Goal: Information Seeking & Learning: Learn about a topic

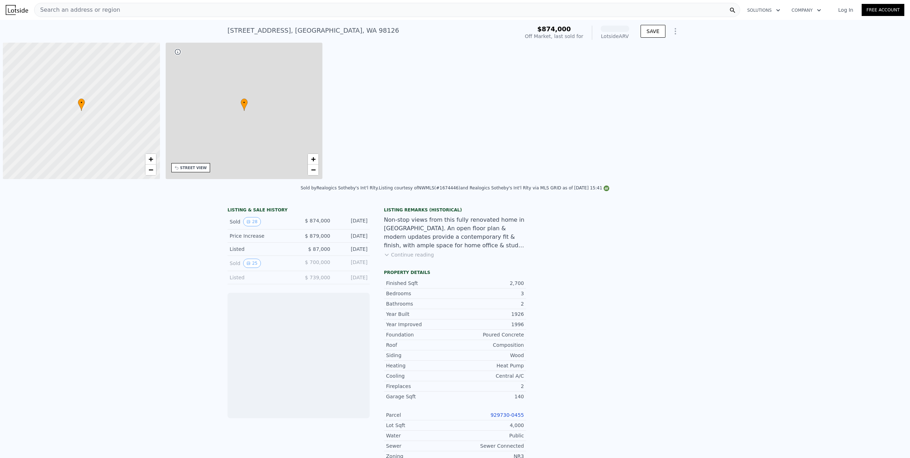
scroll to position [0, 3]
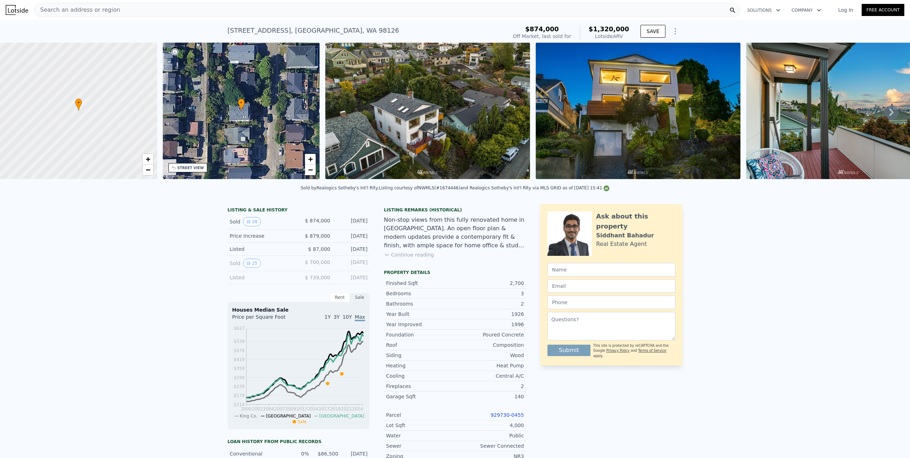
click at [885, 112] on icon at bounding box center [892, 112] width 14 height 14
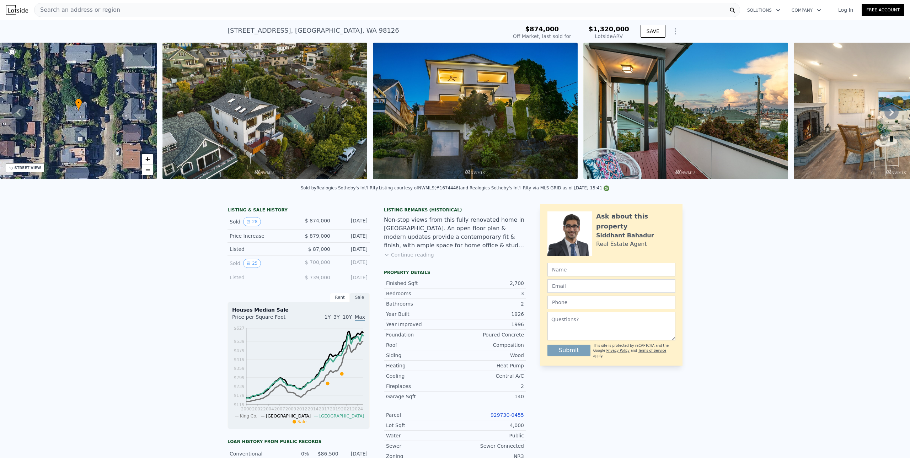
click at [885, 115] on icon at bounding box center [892, 112] width 14 height 14
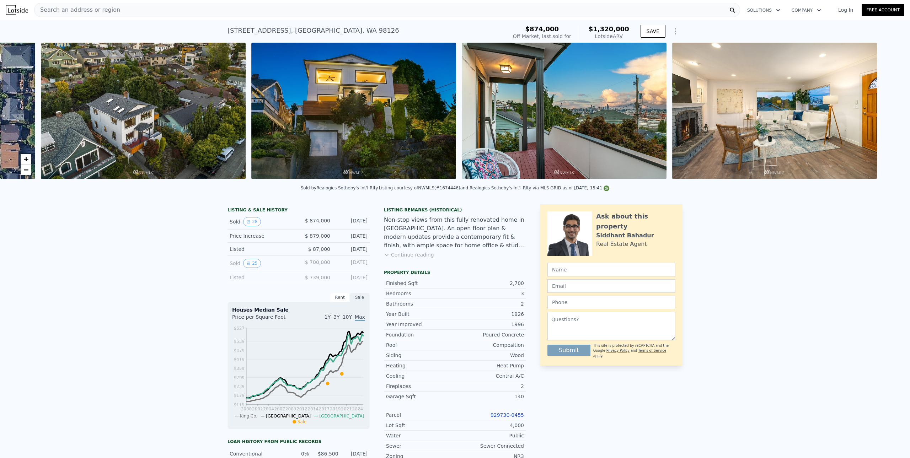
scroll to position [0, 325]
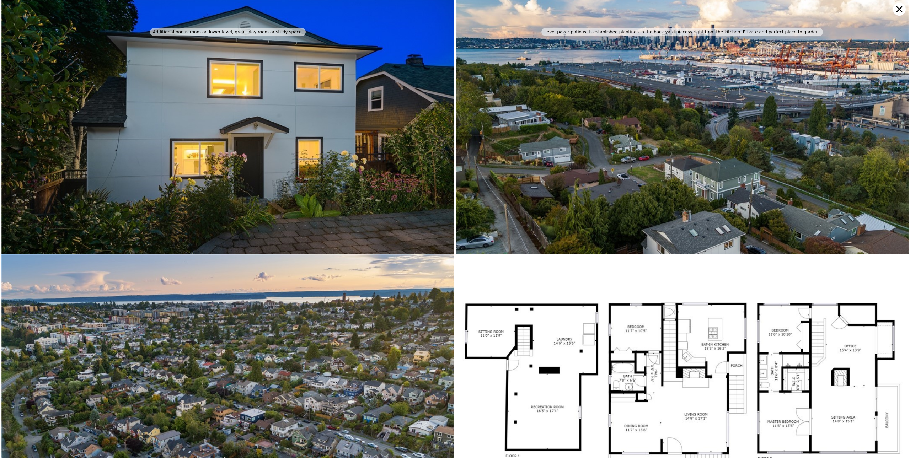
scroll to position [3226, 0]
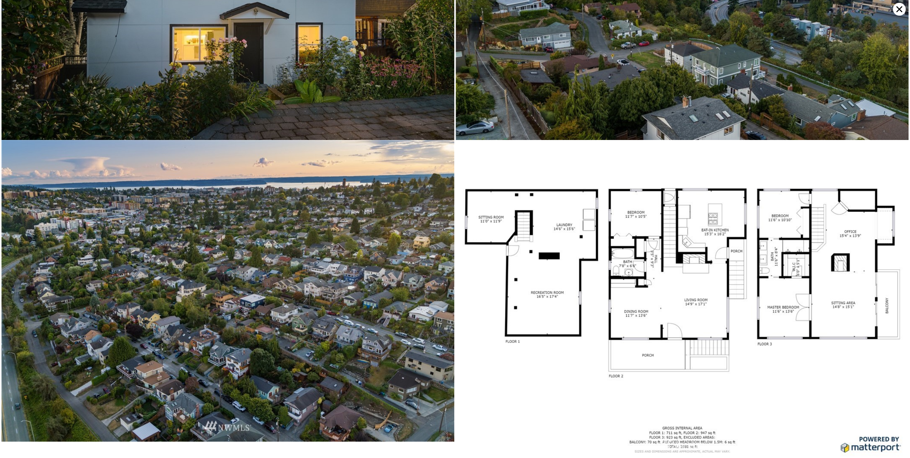
click at [899, 11] on icon at bounding box center [899, 9] width 13 height 13
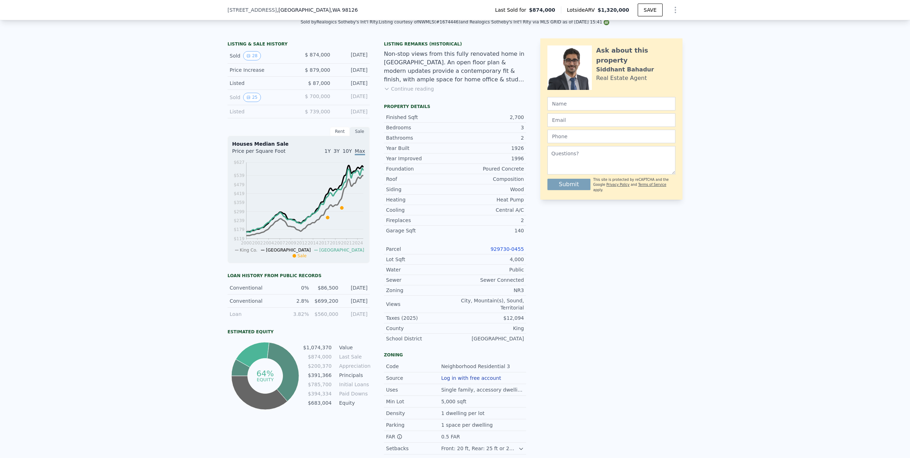
scroll to position [175, 0]
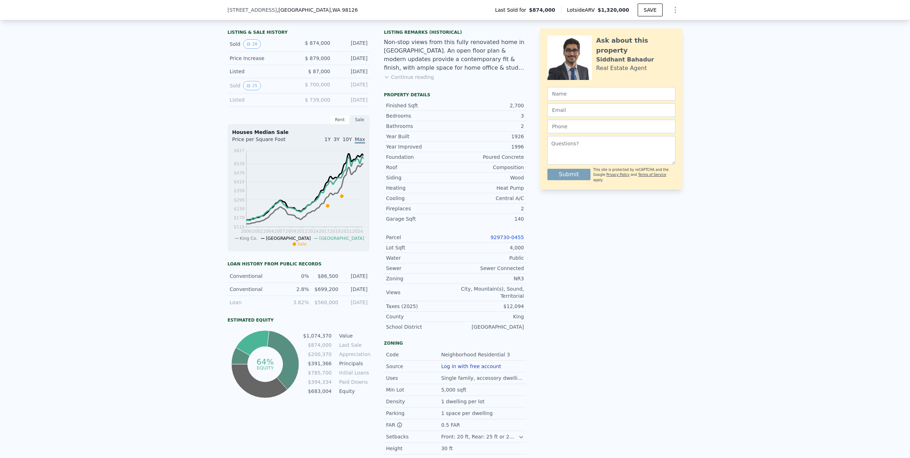
click at [234, 102] on div "Listed" at bounding box center [261, 99] width 63 height 7
click at [247, 88] on icon "View historical data" at bounding box center [248, 86] width 4 height 4
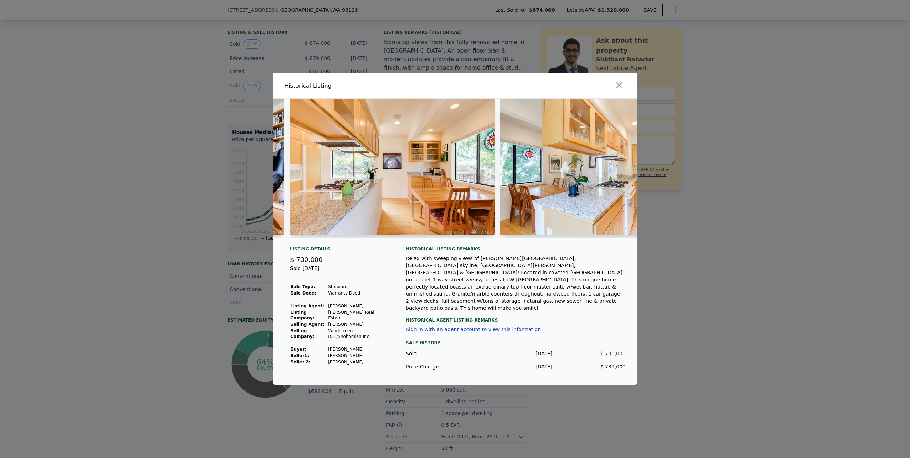
scroll to position [0, 812]
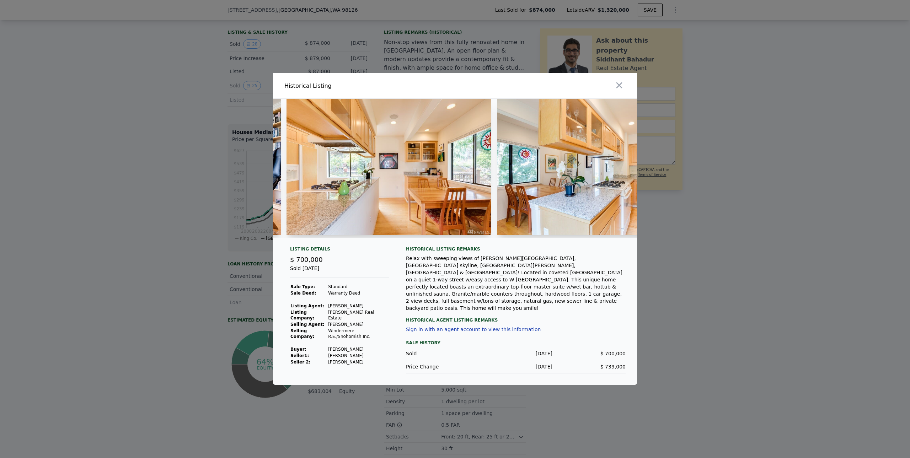
drag, startPoint x: 408, startPoint y: 234, endPoint x: 403, endPoint y: 216, distance: 19.3
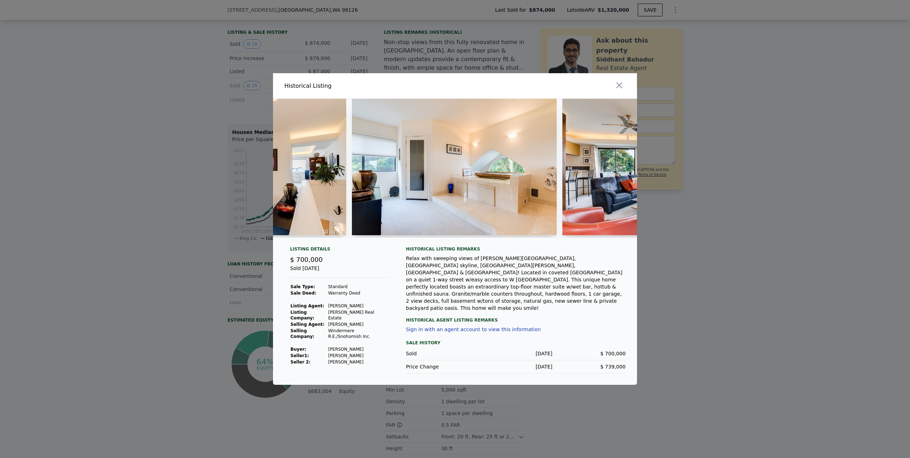
scroll to position [0, 2228]
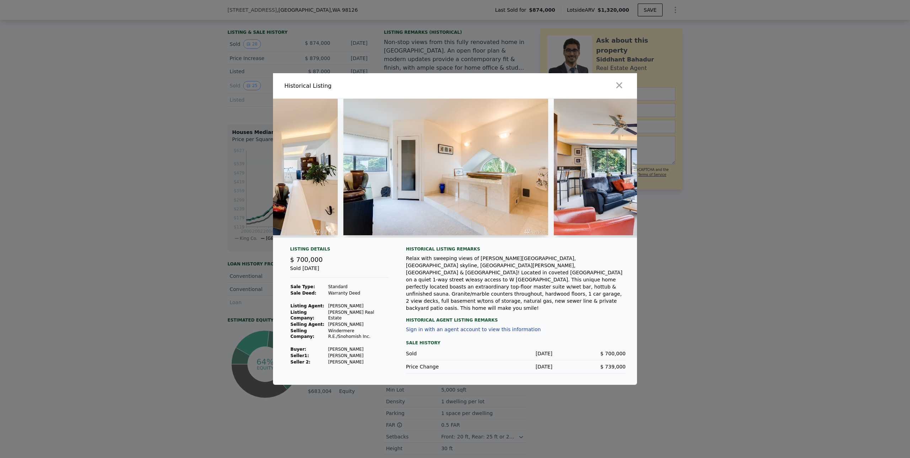
drag, startPoint x: 496, startPoint y: 244, endPoint x: 502, endPoint y: 243, distance: 6.6
click at [502, 243] on div at bounding box center [455, 171] width 364 height 145
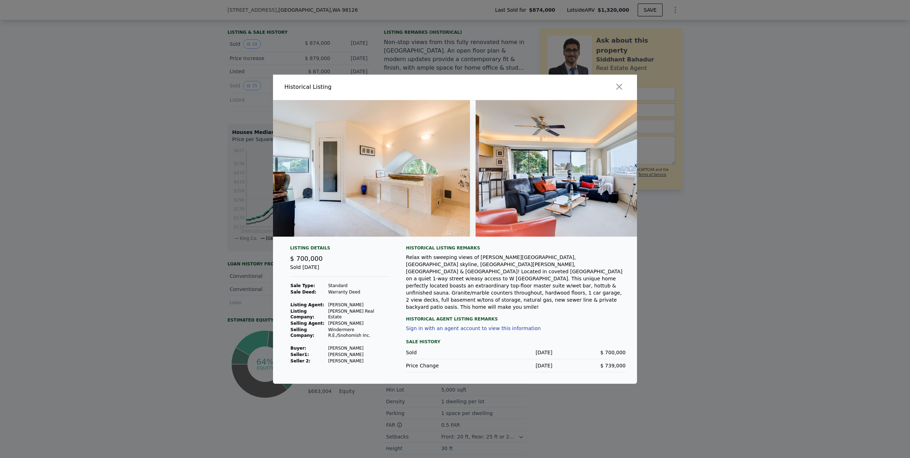
scroll to position [0, 2185]
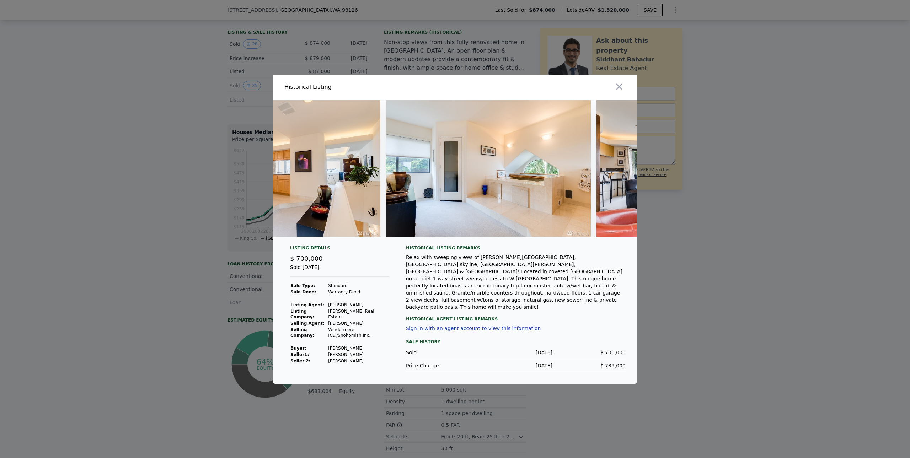
click at [445, 190] on img at bounding box center [488, 168] width 205 height 137
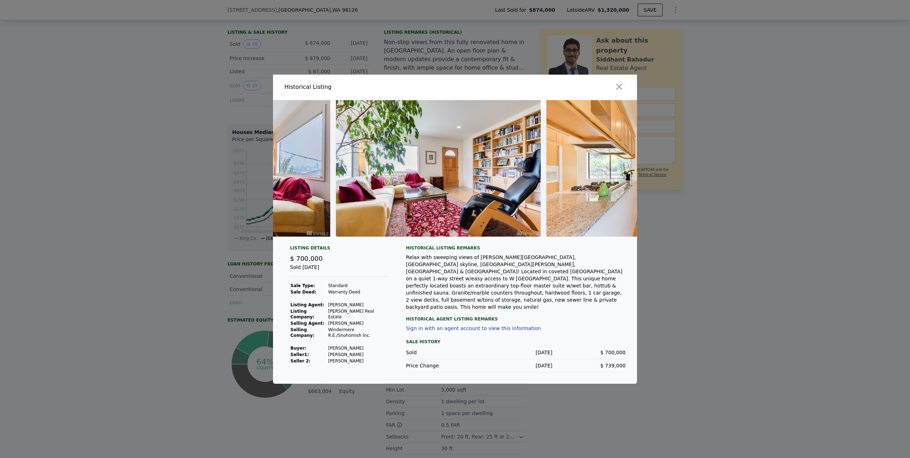
scroll to position [0, 536]
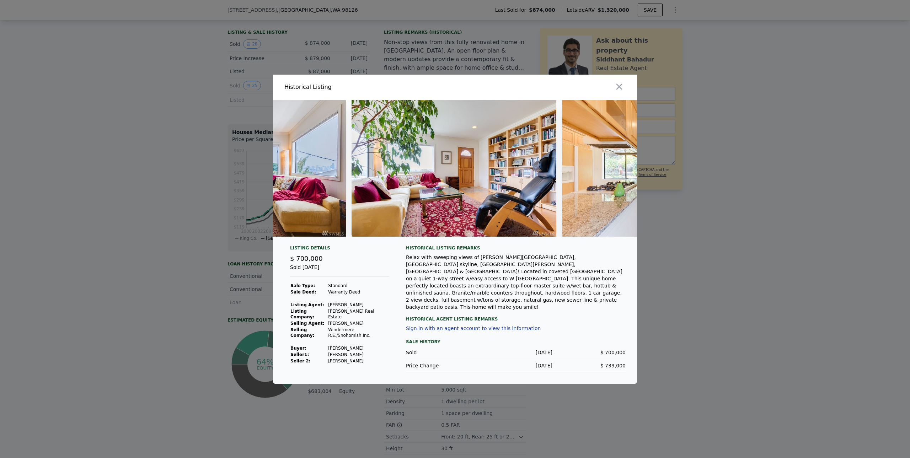
drag, startPoint x: 335, startPoint y: 243, endPoint x: 331, endPoint y: 244, distance: 4.0
click at [331, 243] on div at bounding box center [455, 171] width 364 height 142
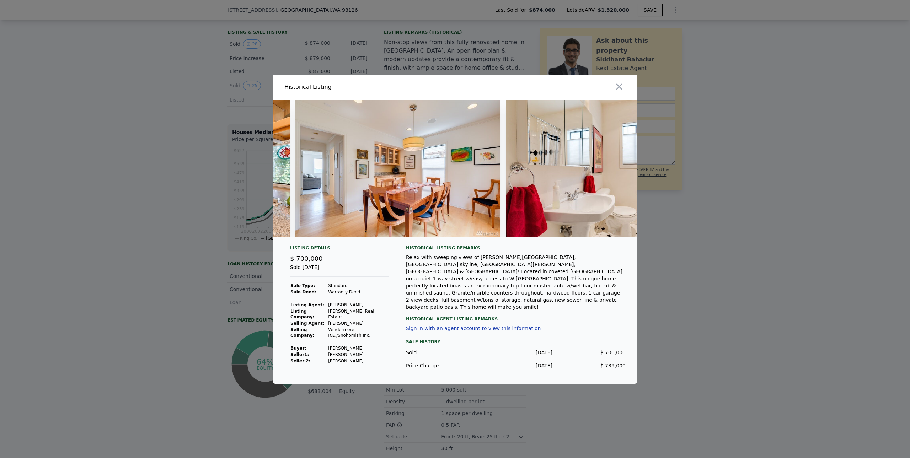
scroll to position [0, 1339]
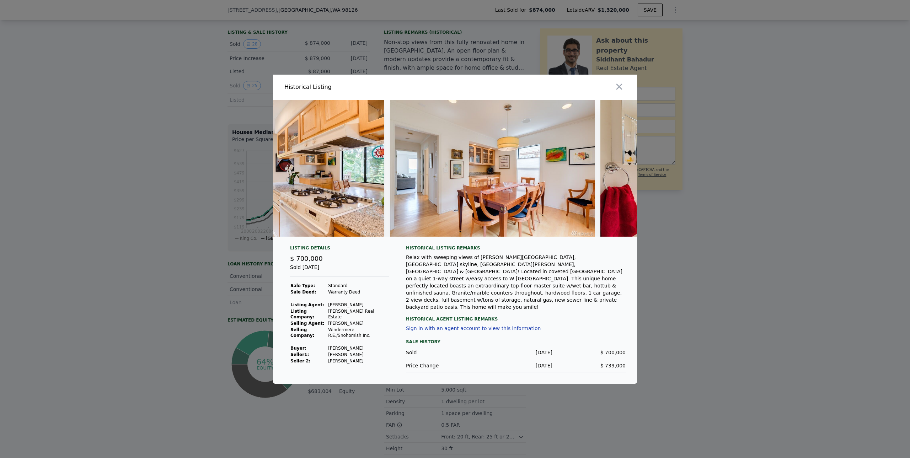
drag, startPoint x: 395, startPoint y: 220, endPoint x: 389, endPoint y: 220, distance: 6.4
click at [389, 220] on div at bounding box center [455, 168] width 364 height 137
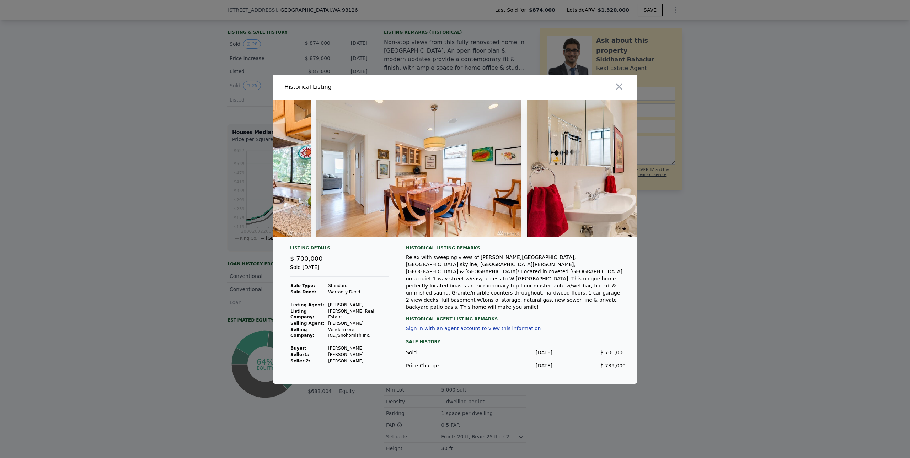
scroll to position [0, 1549]
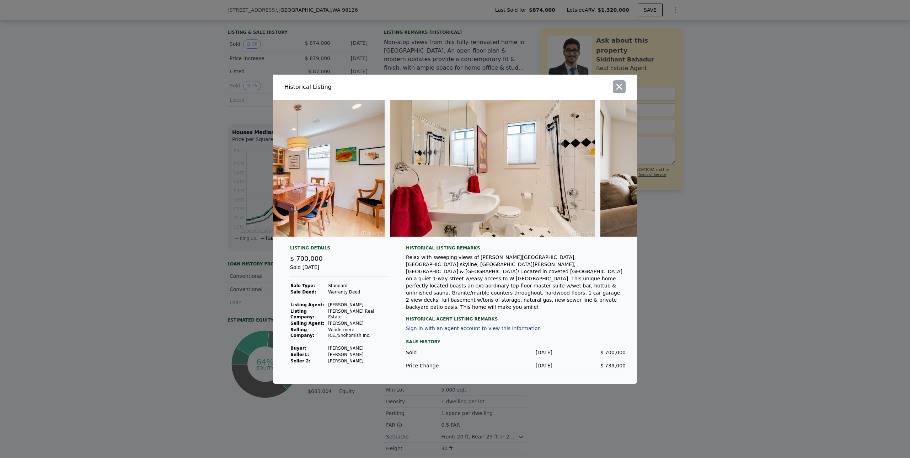
click at [623, 90] on icon "button" at bounding box center [620, 87] width 10 height 10
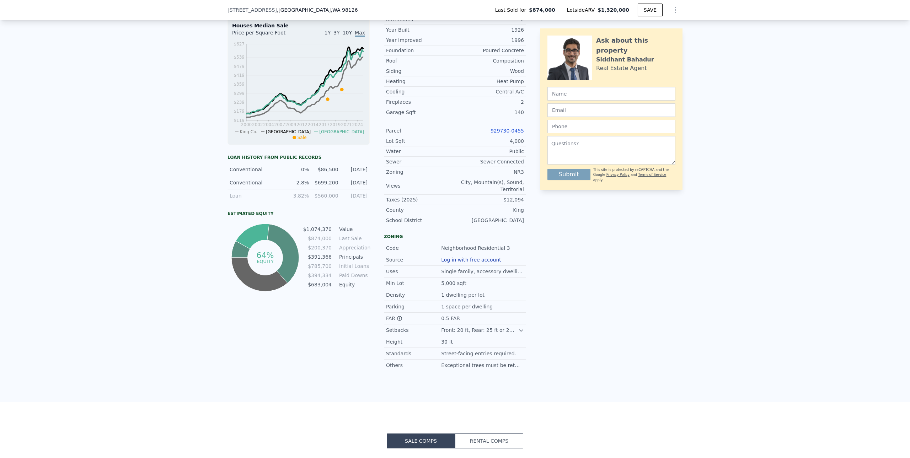
scroll to position [140, 0]
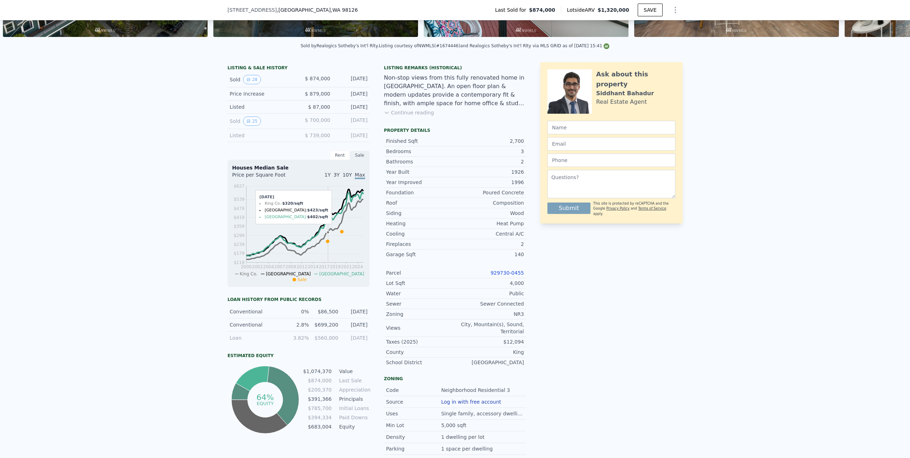
click at [326, 243] on icon at bounding box center [327, 241] width 3 height 3
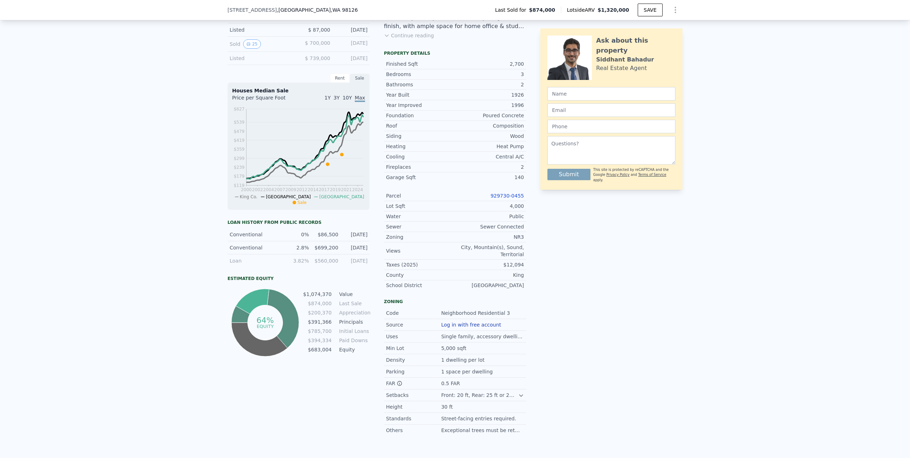
scroll to position [389, 0]
